Goal: Transaction & Acquisition: Subscribe to service/newsletter

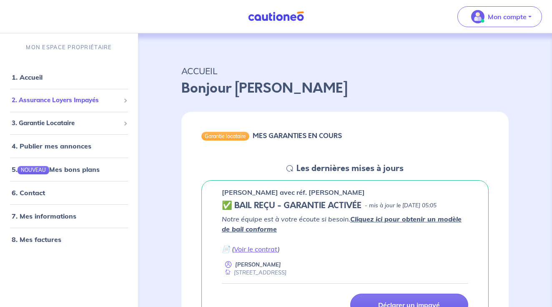
click at [82, 100] on span "2. Assurance Loyers Impayés" at bounding box center [66, 100] width 108 height 10
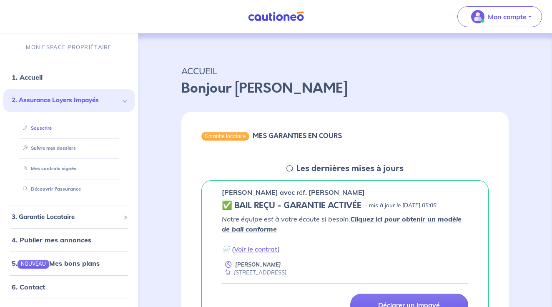
click at [52, 130] on link "Souscrire" at bounding box center [36, 128] width 32 height 6
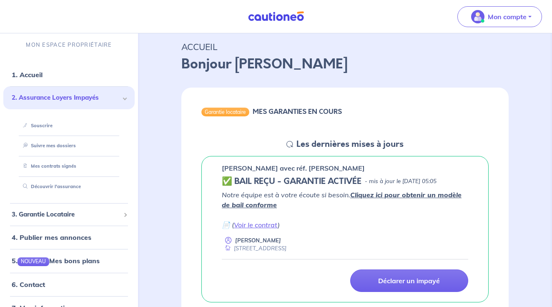
scroll to position [64, 0]
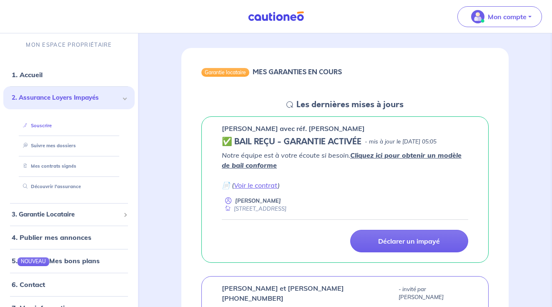
click at [52, 124] on link "Souscrire" at bounding box center [36, 125] width 32 height 6
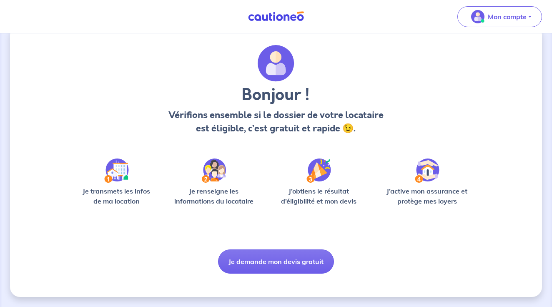
scroll to position [18, 0]
click at [116, 175] on img at bounding box center [116, 170] width 25 height 24
click at [120, 175] on img at bounding box center [116, 170] width 25 height 24
click at [112, 181] on img at bounding box center [116, 170] width 25 height 24
click at [116, 200] on p "Je transmets les infos de ma location" at bounding box center [116, 196] width 79 height 20
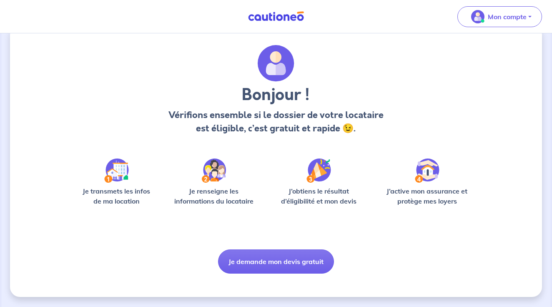
click at [208, 188] on p "Je renseigne les informations du locataire" at bounding box center [213, 196] width 89 height 20
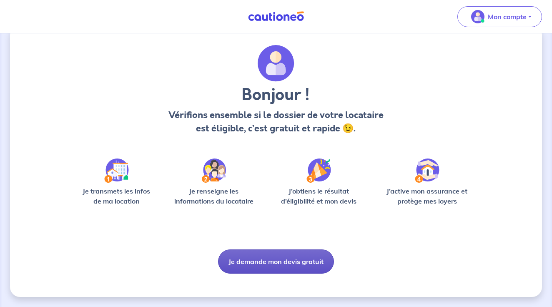
click at [268, 261] on button "Je demande mon devis gratuit" at bounding box center [276, 261] width 116 height 24
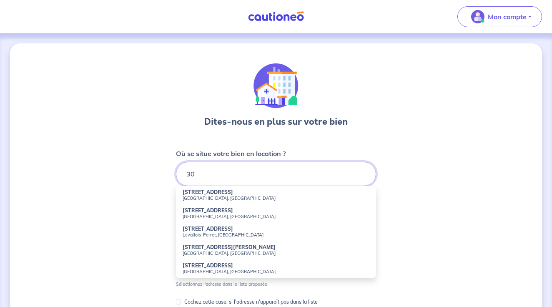
type input "30"
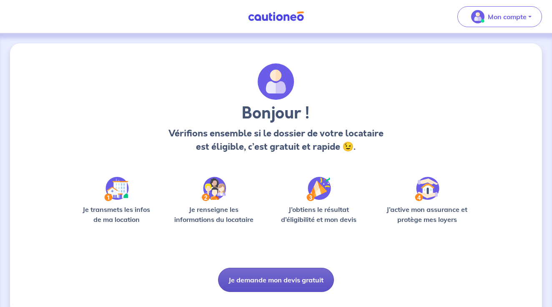
click at [273, 271] on button "Je demande mon devis gratuit" at bounding box center [276, 279] width 116 height 24
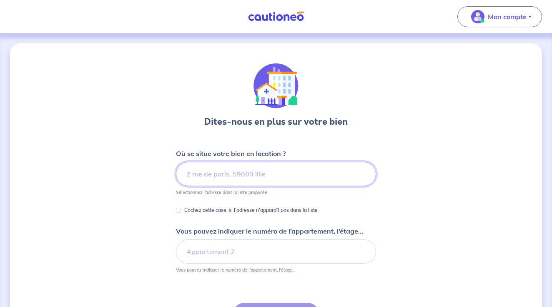
click at [255, 171] on input at bounding box center [276, 174] width 200 height 24
type input "2"
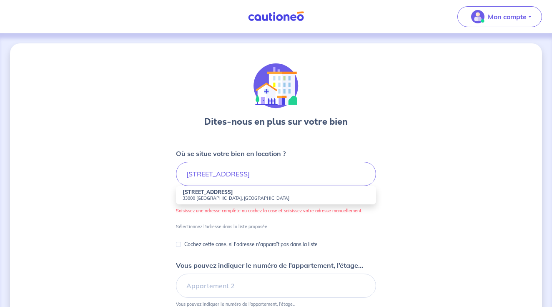
click at [218, 192] on li "[STREET_ADDRESS]" at bounding box center [276, 195] width 200 height 18
type input "[STREET_ADDRESS]"
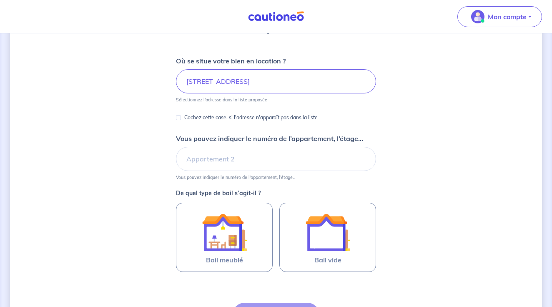
scroll to position [96, 0]
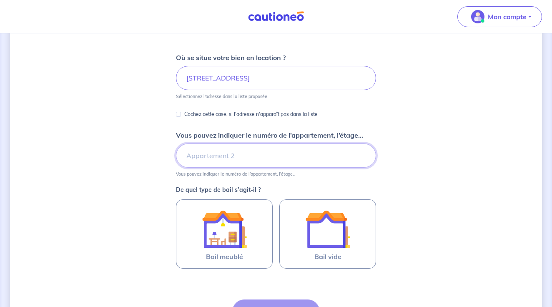
click at [220, 149] on input "Vous pouvez indiquer le numéro de l’appartement, l’étage..." at bounding box center [276, 155] width 200 height 24
click at [238, 156] on input "étage 2 bis, apps 30" at bounding box center [276, 155] width 200 height 24
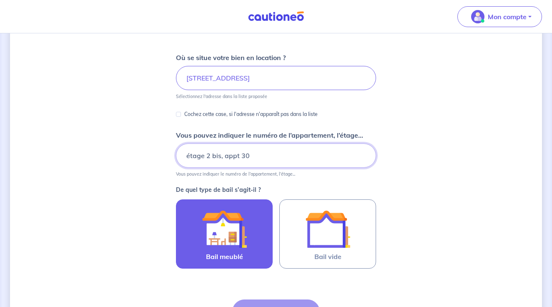
type input "étage 2 bis, appt 30"
click at [252, 233] on div at bounding box center [224, 228] width 76 height 45
click at [0, 0] on input "Bail meublé" at bounding box center [0, 0] width 0 height 0
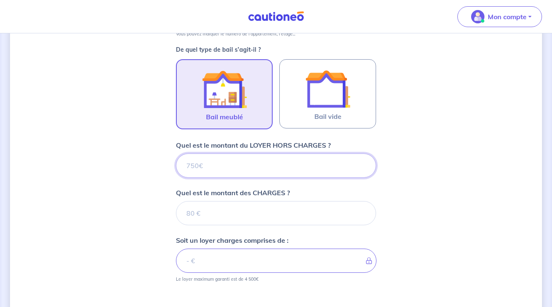
scroll to position [239, 0]
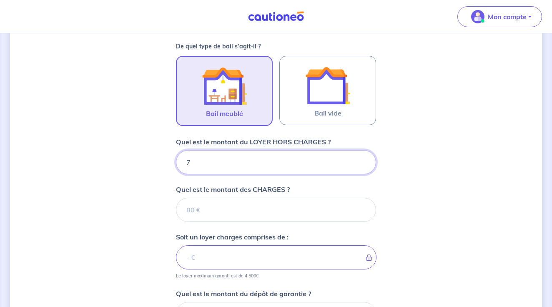
type input "76"
type input "765"
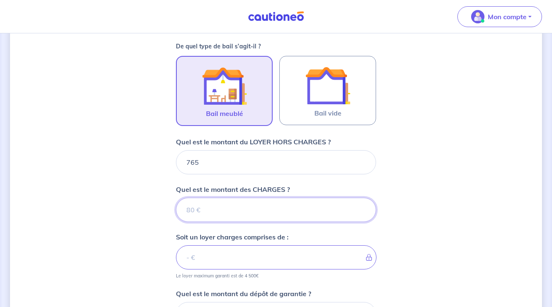
click at [197, 208] on input "Quel est le montant des CHARGES ?" at bounding box center [276, 209] width 200 height 24
type input "70"
type input "835"
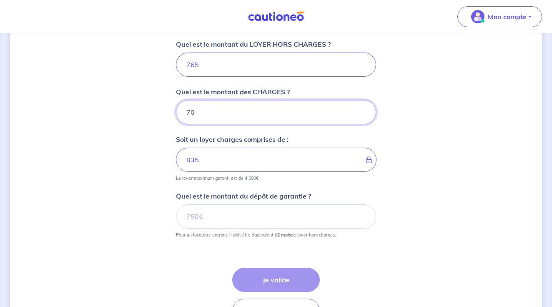
scroll to position [339, 0]
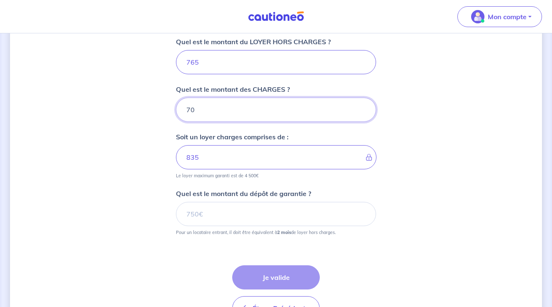
type input "70"
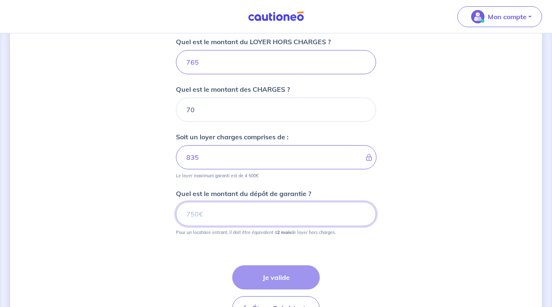
click at [218, 217] on input "Quel est le montant du dépôt de garantie ?" at bounding box center [276, 214] width 200 height 24
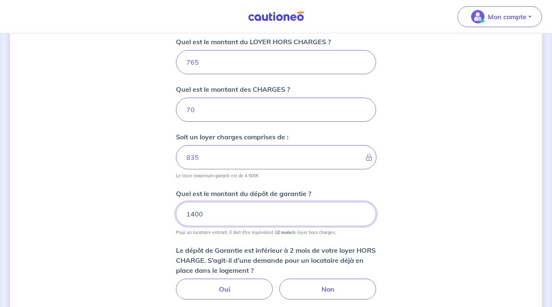
type input "1400"
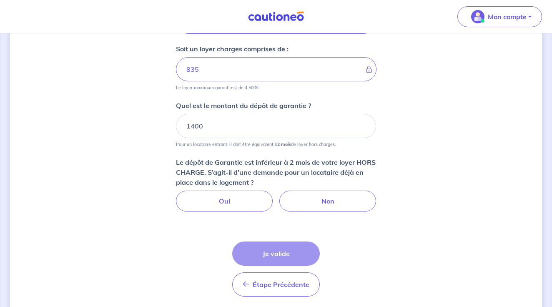
scroll to position [428, 0]
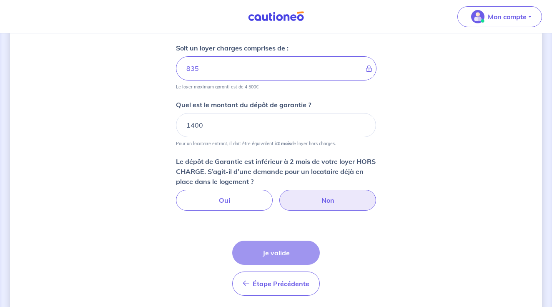
click at [335, 199] on label "Non" at bounding box center [327, 200] width 97 height 21
click at [279, 195] on input "Non" at bounding box center [275, 192] width 5 height 5
radio input "true"
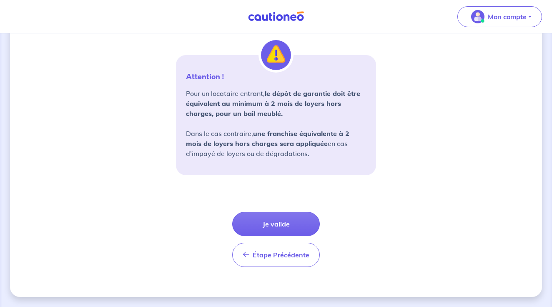
scroll to position [613, 0]
click at [289, 226] on button "Je valide" at bounding box center [275, 224] width 87 height 24
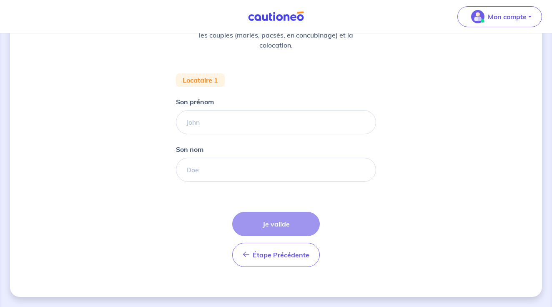
scroll to position [128, 0]
click at [246, 124] on input "Son prénom" at bounding box center [276, 122] width 200 height 24
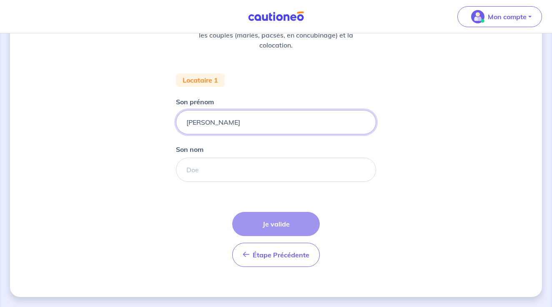
type input "Julie"
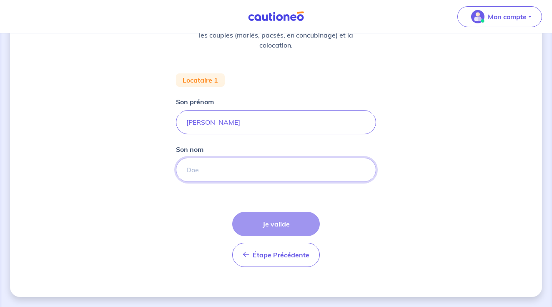
click at [249, 166] on input "Son nom" at bounding box center [276, 169] width 200 height 24
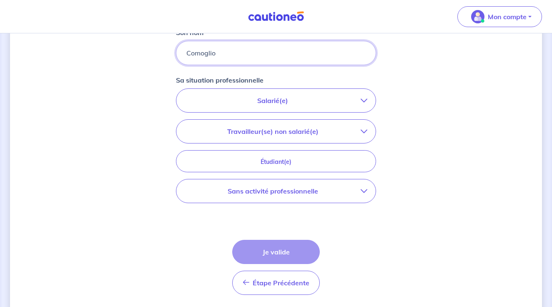
scroll to position [246, 0]
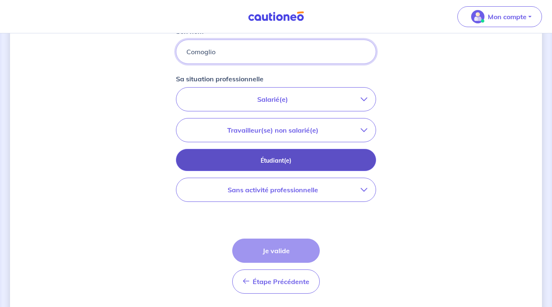
type input "Comoglio"
click at [274, 162] on p "Étudiant(e)" at bounding box center [275, 160] width 179 height 9
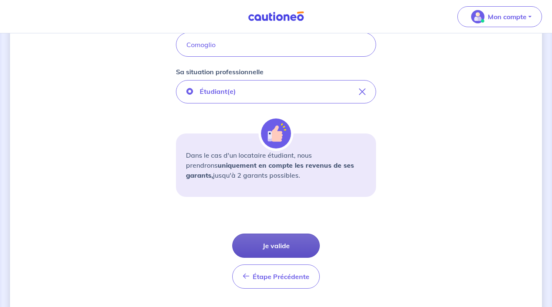
click at [284, 243] on button "Je valide" at bounding box center [275, 245] width 87 height 24
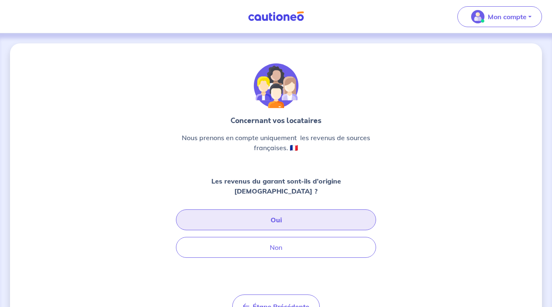
click at [285, 209] on button "Oui" at bounding box center [276, 219] width 200 height 21
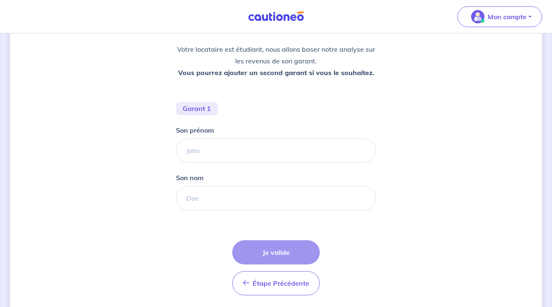
scroll to position [122, 0]
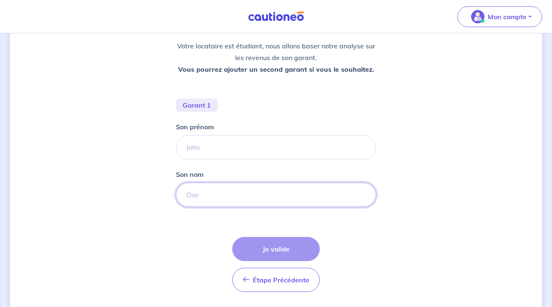
click at [253, 196] on input "Son nom" at bounding box center [276, 194] width 200 height 24
type input "Comoglio"
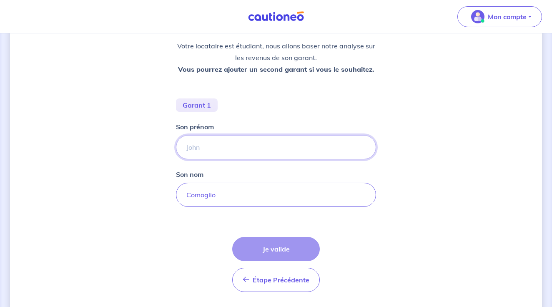
click at [235, 144] on input "Son prénom" at bounding box center [276, 147] width 200 height 24
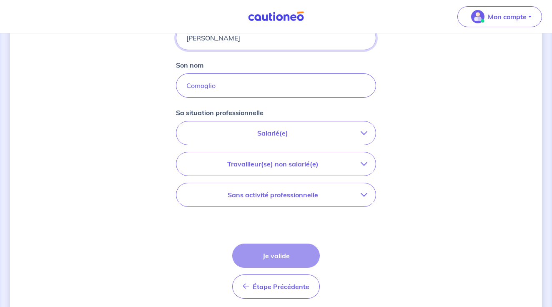
scroll to position [247, 0]
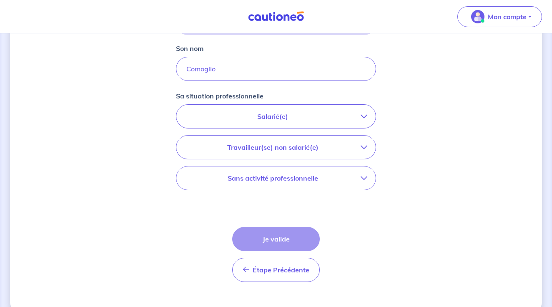
type input "Nicolas"
click at [269, 115] on p "Salarié(e)" at bounding box center [273, 116] width 176 height 10
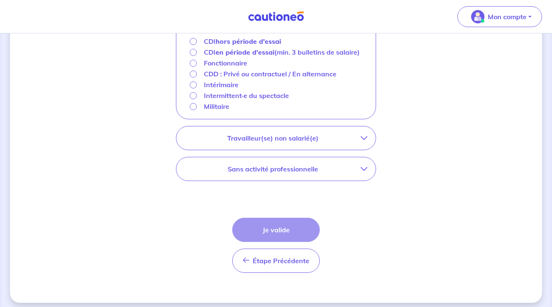
scroll to position [347, 0]
click at [194, 66] on input "Fonctionnaire" at bounding box center [193, 62] width 7 height 7
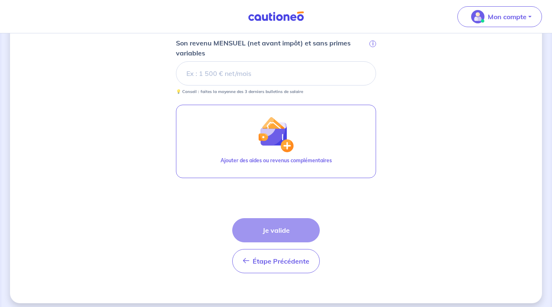
scroll to position [308, 0]
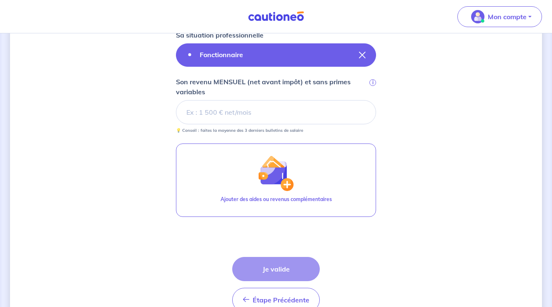
click at [256, 52] on button "Fonctionnaire" at bounding box center [276, 54] width 200 height 23
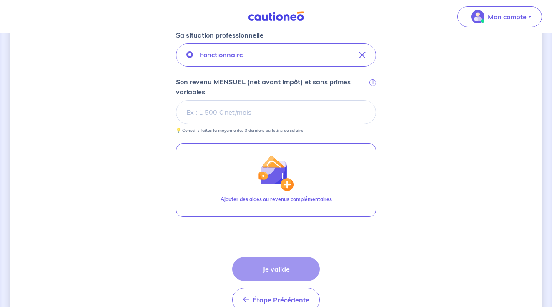
scroll to position [262, 0]
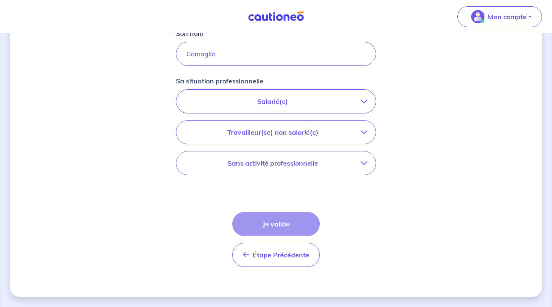
click at [270, 98] on p "Salarié(e)" at bounding box center [273, 101] width 176 height 10
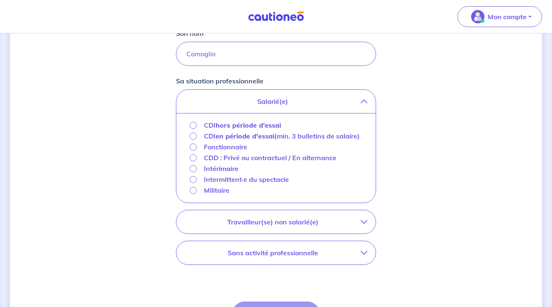
click at [194, 150] on input "Fonctionnaire" at bounding box center [193, 146] width 7 height 7
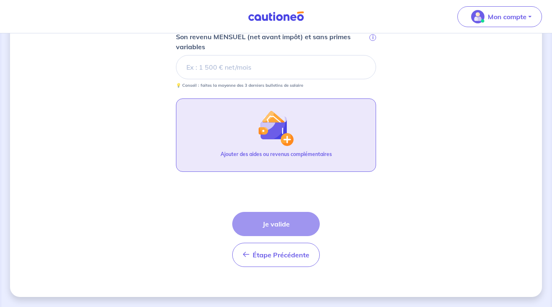
scroll to position [353, 0]
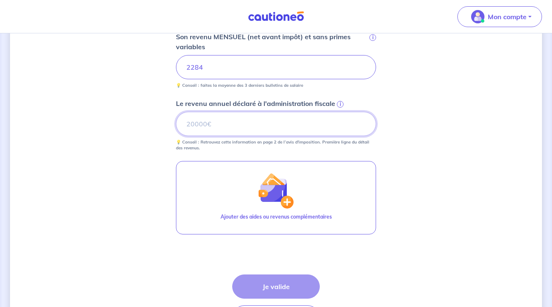
click at [295, 125] on input "Le revenu annuel déclaré à l'administration fiscale i" at bounding box center [276, 124] width 200 height 24
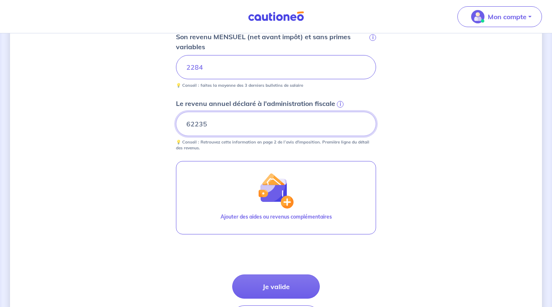
drag, startPoint x: 214, startPoint y: 123, endPoint x: 145, endPoint y: 116, distance: 69.6
click at [145, 116] on div "Concernant les garants de : Julie Comoglio Votre locataire est étudiant, nous a…" at bounding box center [276, 24] width 532 height 669
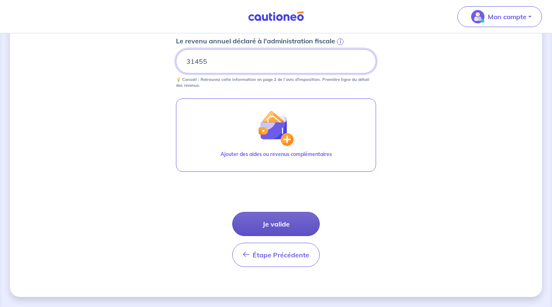
scroll to position [416, 0]
type input "31455"
click at [273, 222] on button "Je valide" at bounding box center [275, 224] width 87 height 24
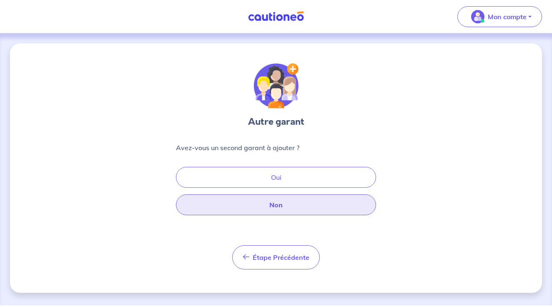
click at [285, 205] on button "Non" at bounding box center [276, 204] width 200 height 21
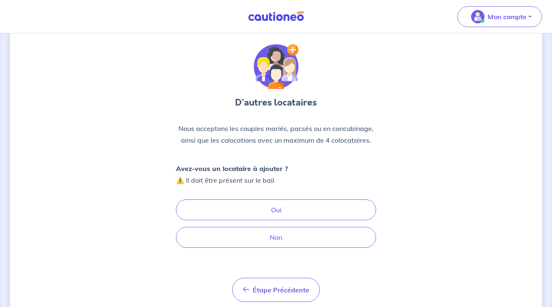
scroll to position [23, 0]
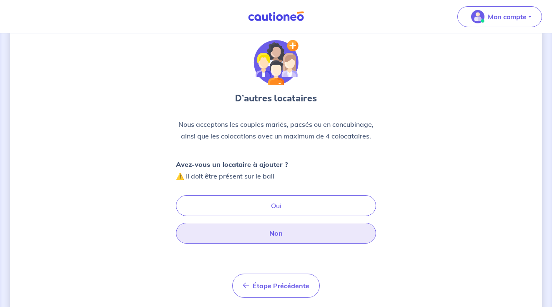
click at [284, 232] on button "Non" at bounding box center [276, 232] width 200 height 21
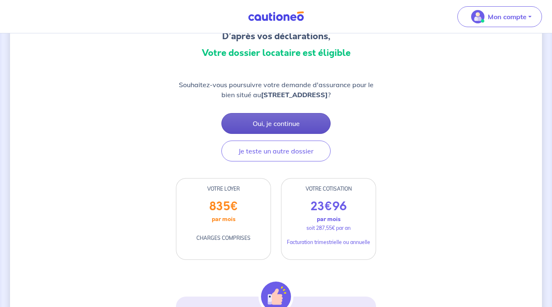
scroll to position [85, 0]
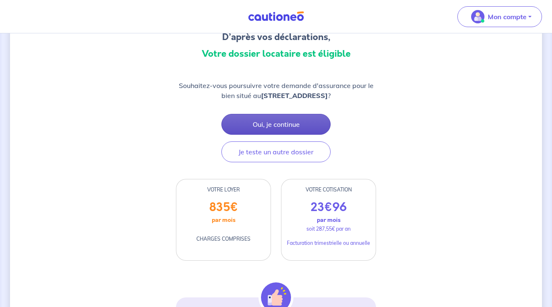
click at [283, 124] on button "Oui, je continue" at bounding box center [275, 124] width 109 height 21
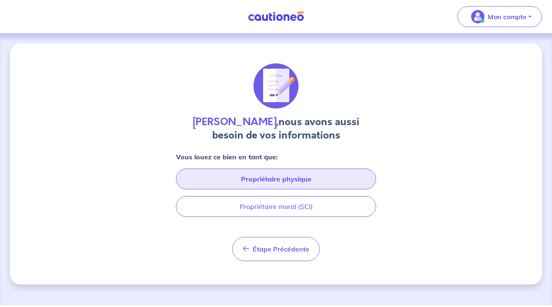
click at [282, 176] on button "Propriétaire physique" at bounding box center [276, 178] width 200 height 21
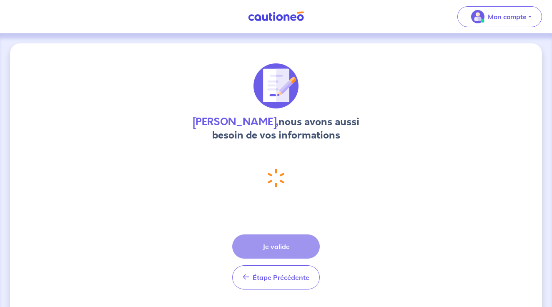
select select "FR"
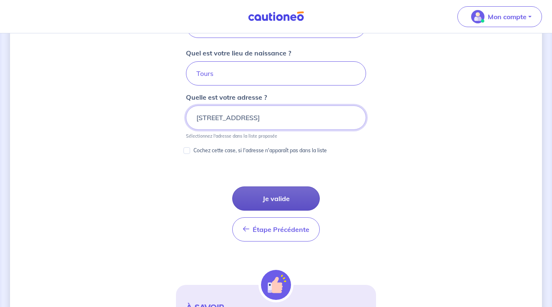
scroll to position [419, 0]
click at [282, 199] on button "Je valide" at bounding box center [275, 198] width 87 height 24
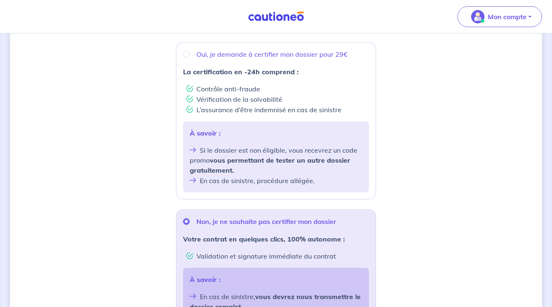
scroll to position [154, 0]
click at [185, 222] on input "Non, je ne souhaite pas certifier mon dossier" at bounding box center [186, 220] width 7 height 7
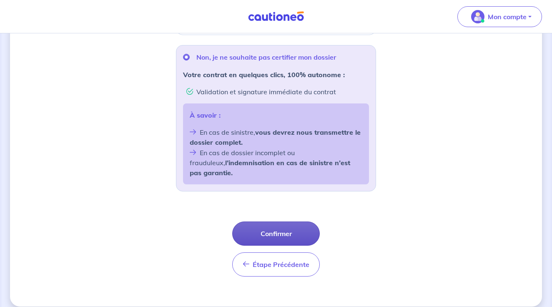
scroll to position [317, 0]
click at [276, 222] on button "Confirmer" at bounding box center [275, 234] width 87 height 24
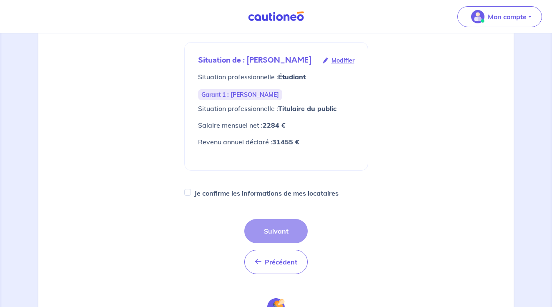
scroll to position [139, 0]
click at [188, 192] on input "Je confirme les informations de mes locataires" at bounding box center [187, 191] width 7 height 7
checkbox input "true"
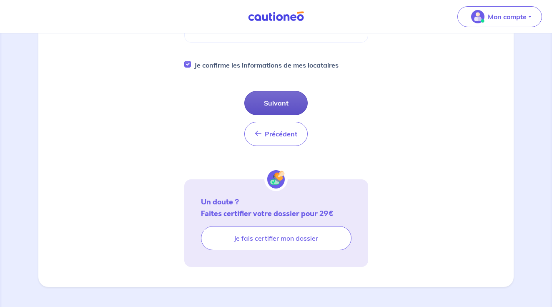
scroll to position [266, 0]
click at [274, 97] on button "Suivant" at bounding box center [275, 103] width 63 height 24
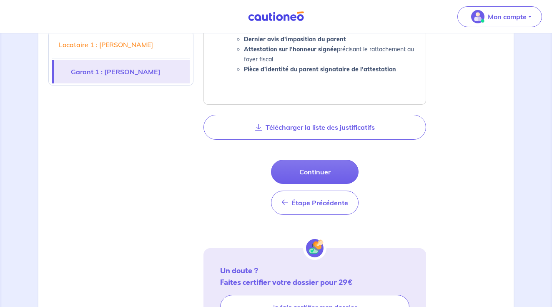
scroll to position [619, 0]
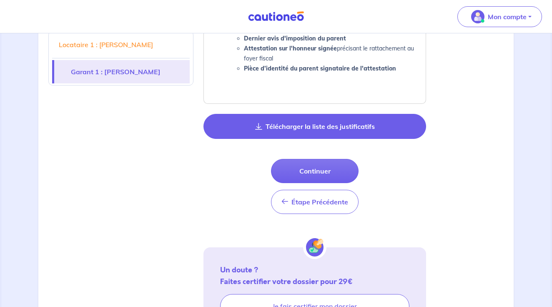
click at [314, 127] on button "Télécharger la liste des justificatifs" at bounding box center [314, 126] width 222 height 25
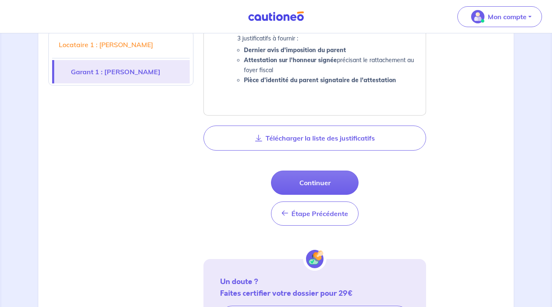
scroll to position [608, 0]
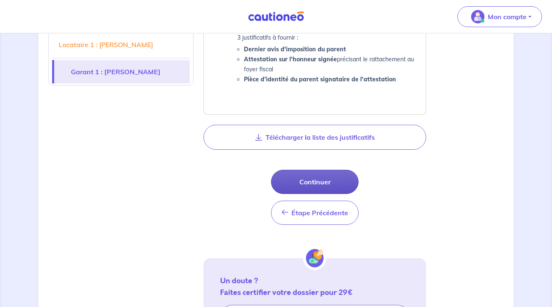
click at [323, 181] on button "Continuer" at bounding box center [314, 182] width 87 height 24
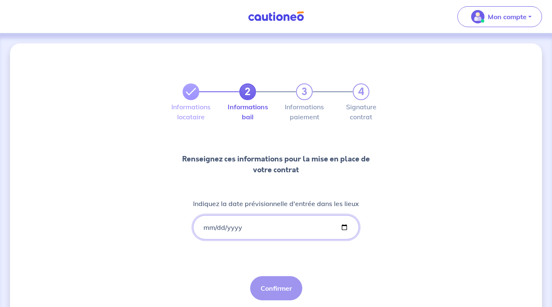
click at [205, 225] on input "Indiquez la date prévisionnelle d'entrée dans les lieux" at bounding box center [276, 227] width 166 height 24
type input "2025-09-29"
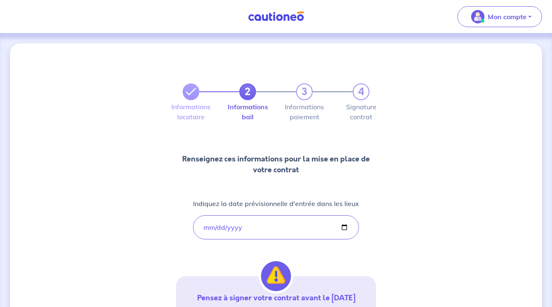
click at [328, 247] on div "2 3 4 Informations locataire Informations bail Informations paiement Signature …" at bounding box center [276, 243] width 200 height 360
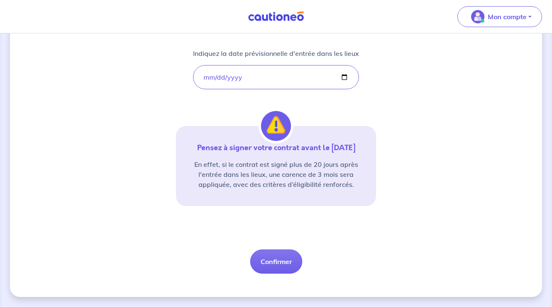
scroll to position [150, 0]
click at [282, 258] on button "Confirmer" at bounding box center [276, 261] width 52 height 24
select select "FR"
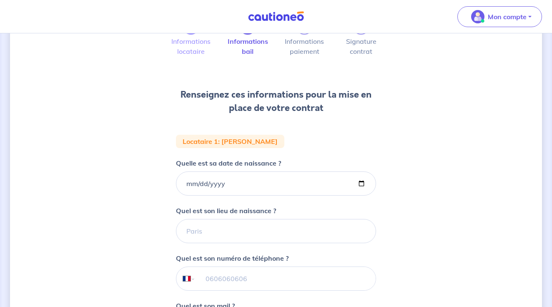
scroll to position [71, 0]
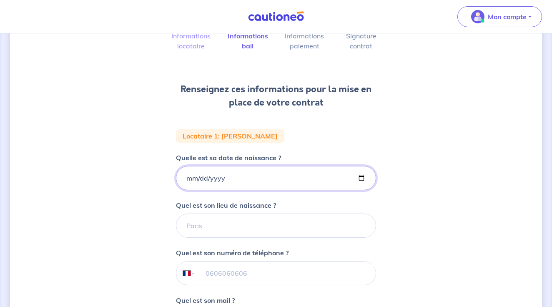
click at [190, 175] on input "Quelle est sa date de naissance ?" at bounding box center [276, 178] width 200 height 24
click at [200, 175] on input "Quelle est sa date de naissance ?" at bounding box center [276, 178] width 200 height 24
click at [219, 176] on input "Quelle est sa date de naissance ?" at bounding box center [276, 178] width 200 height 24
type input "1999-08-12"
click at [365, 198] on form "Locataire 1 : Julie Comoglio Quelle est sa date de naissance ? 1999-08-12 Quel …" at bounding box center [276, 276] width 200 height 295
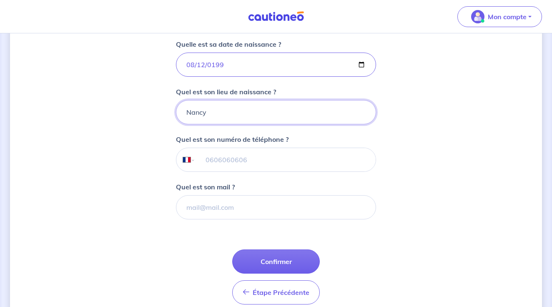
scroll to position [188, 0]
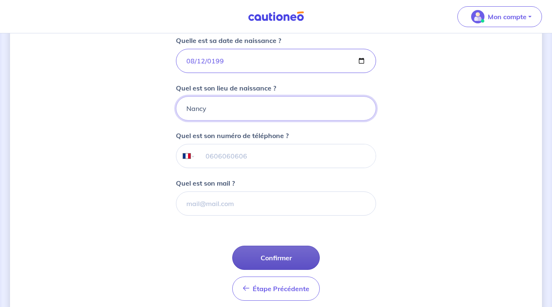
type input "Nancy"
click at [306, 250] on button "Confirmer" at bounding box center [275, 257] width 87 height 24
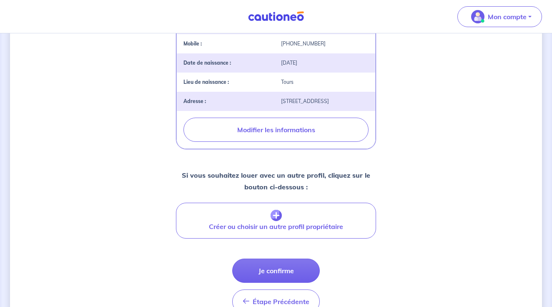
scroll to position [248, 0]
click at [301, 273] on button "Je confirme" at bounding box center [275, 270] width 87 height 24
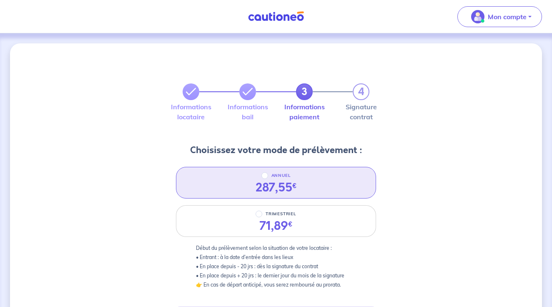
click at [265, 177] on input "ANNUEL" at bounding box center [264, 175] width 7 height 7
radio input "true"
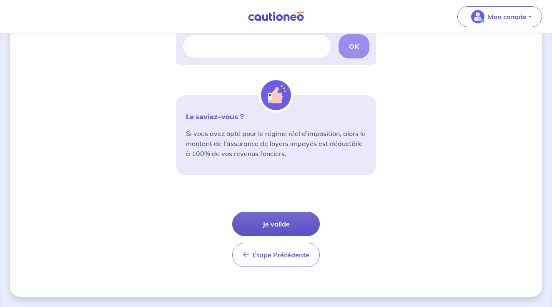
scroll to position [288, 0]
click at [297, 227] on button "Je valide" at bounding box center [275, 224] width 87 height 24
